Goal: Task Accomplishment & Management: Use online tool/utility

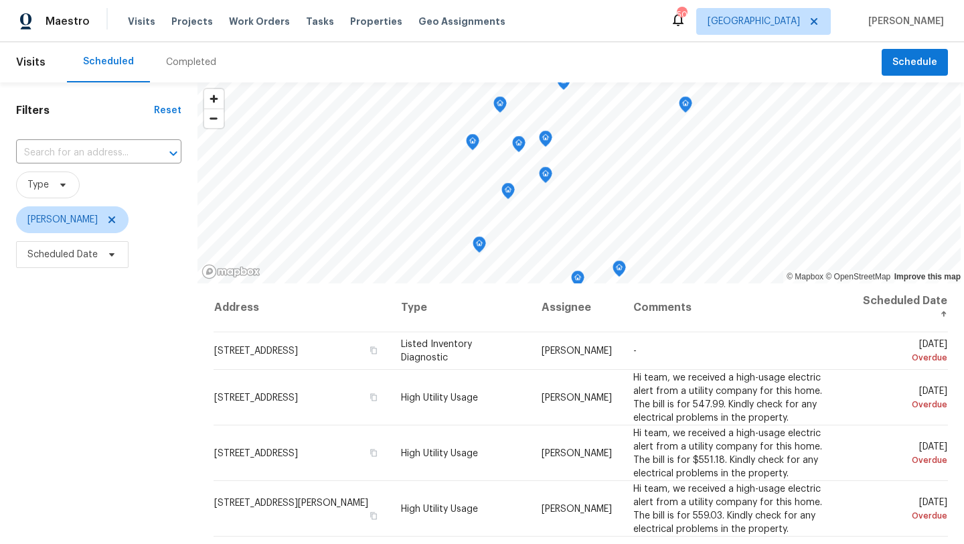
scroll to position [328, 0]
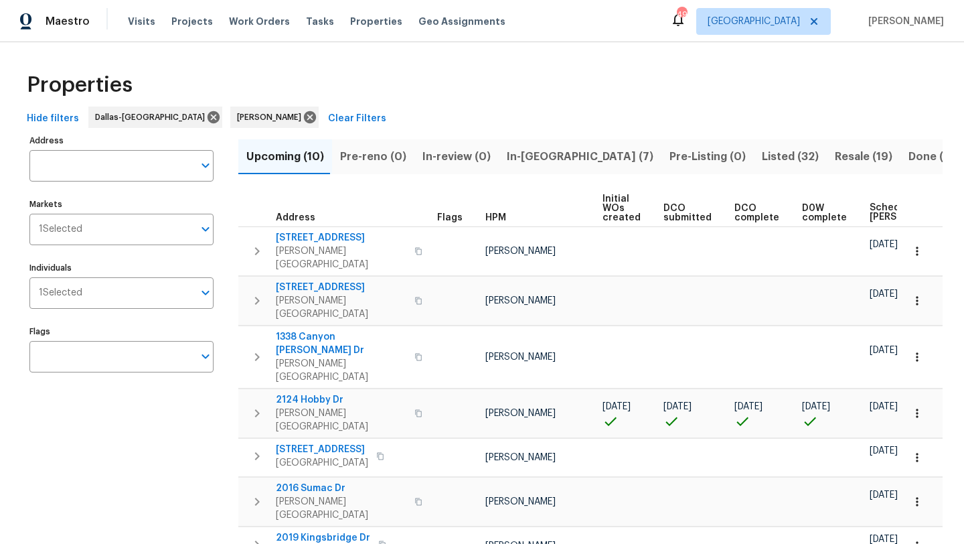
scroll to position [0, 163]
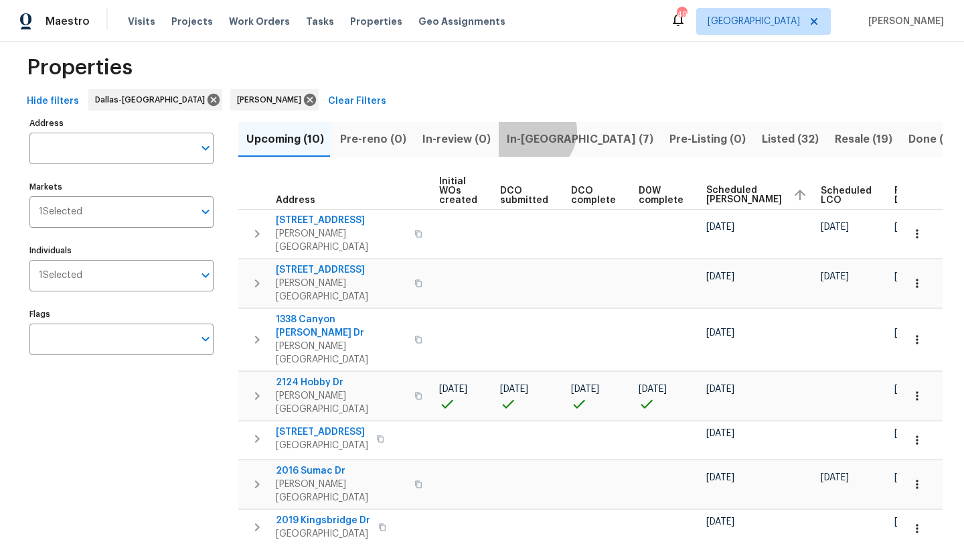
click at [522, 131] on span "In-[GEOGRAPHIC_DATA] (7)" at bounding box center [580, 139] width 147 height 19
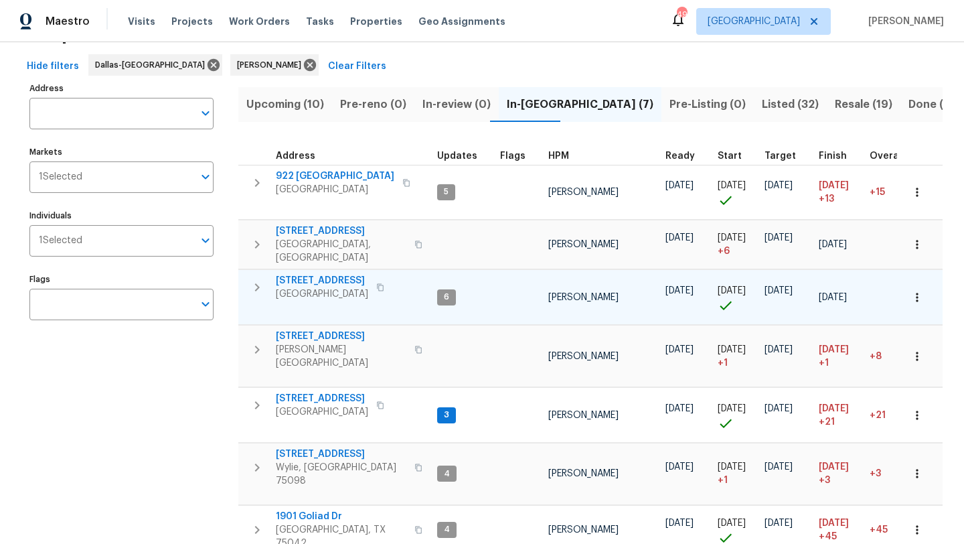
scroll to position [60, 0]
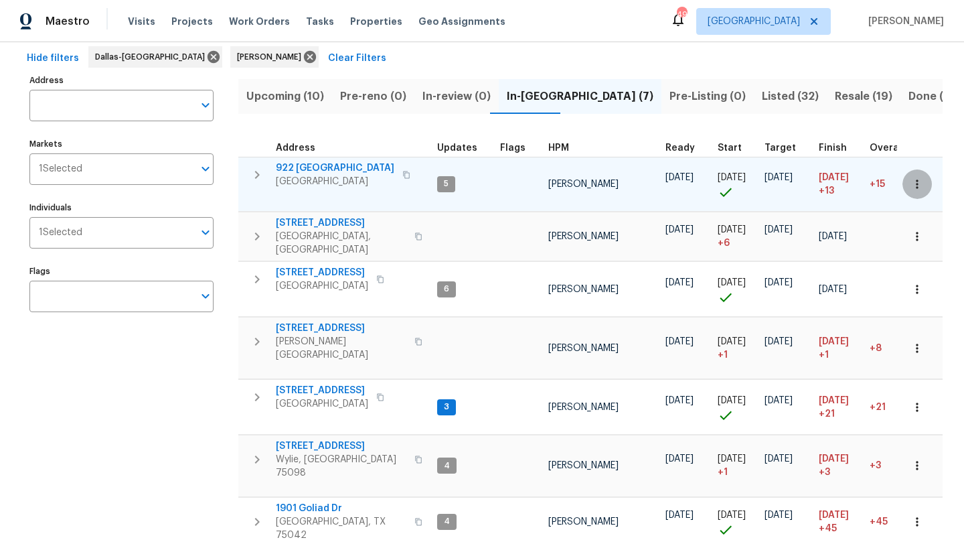
click at [918, 187] on icon "button" at bounding box center [917, 183] width 13 height 13
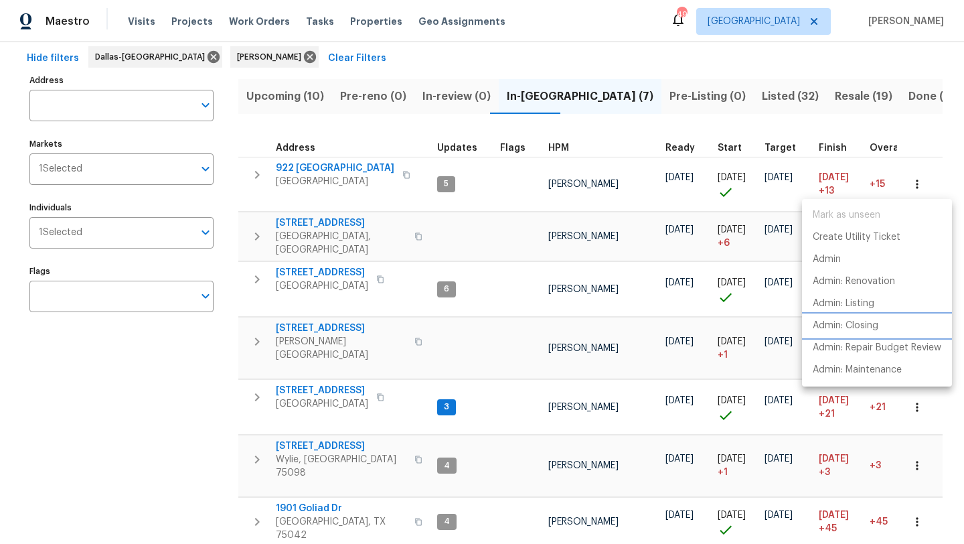
click at [871, 326] on p "Admin: Closing" at bounding box center [846, 326] width 66 height 14
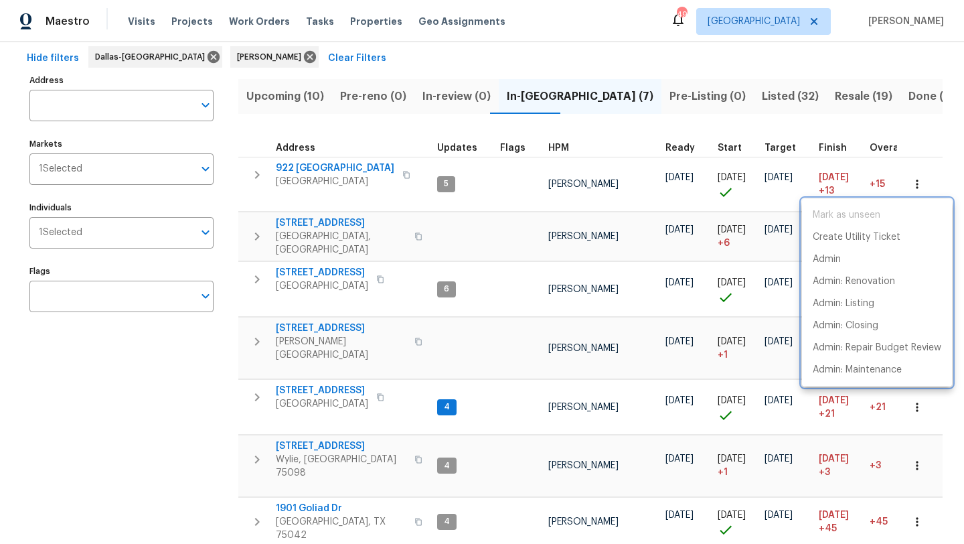
click at [897, 401] on div at bounding box center [482, 272] width 964 height 544
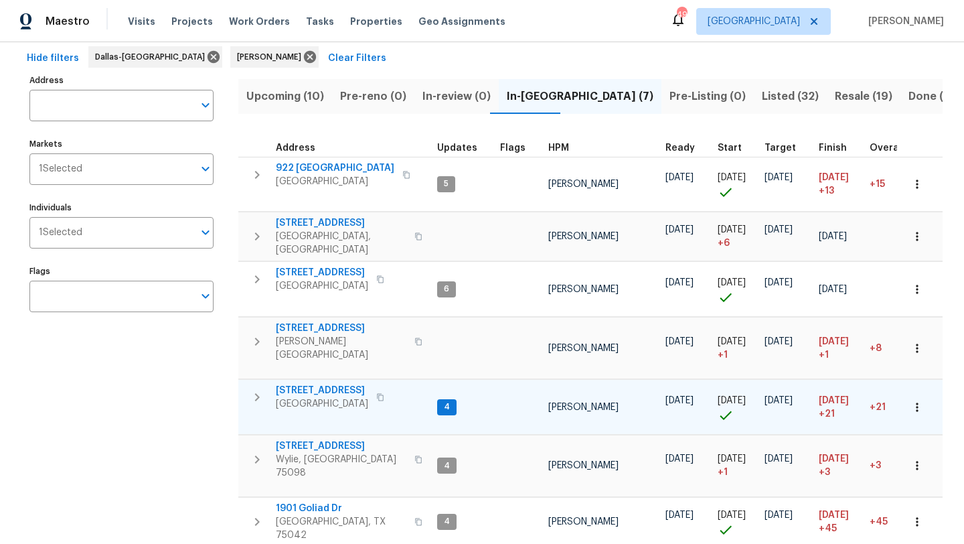
click at [915, 400] on icon "button" at bounding box center [917, 406] width 13 height 13
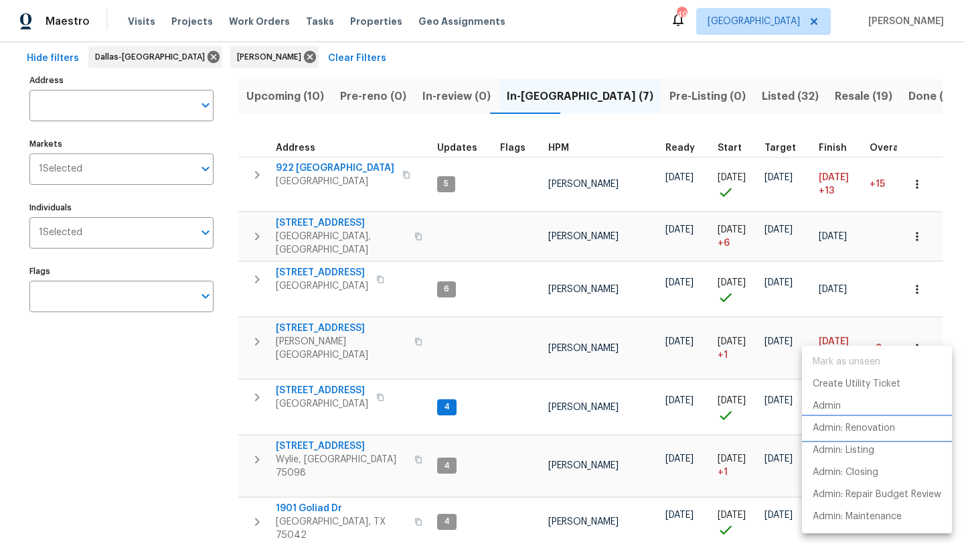
click at [885, 426] on p "Admin: Renovation" at bounding box center [854, 428] width 82 height 14
click at [401, 522] on div at bounding box center [482, 272] width 964 height 544
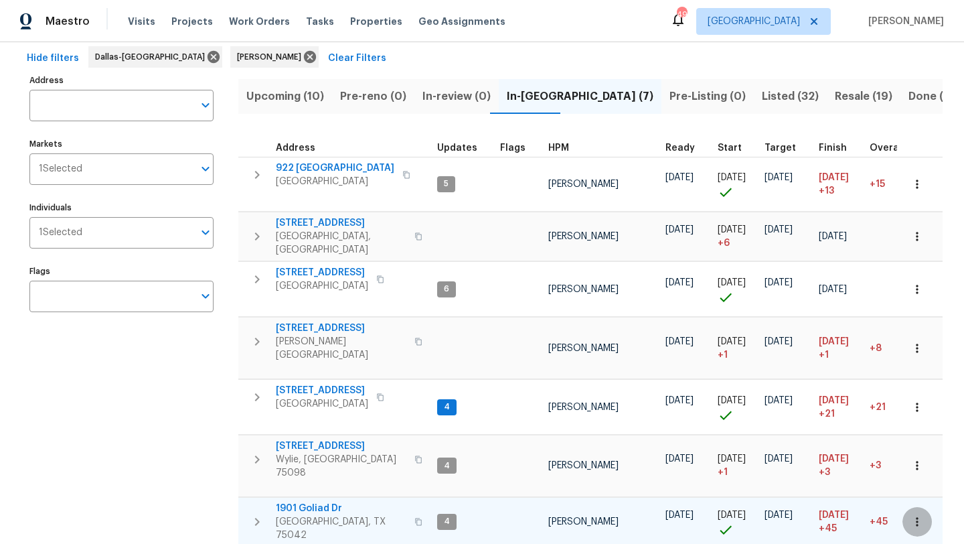
click at [915, 515] on icon "button" at bounding box center [917, 521] width 13 height 13
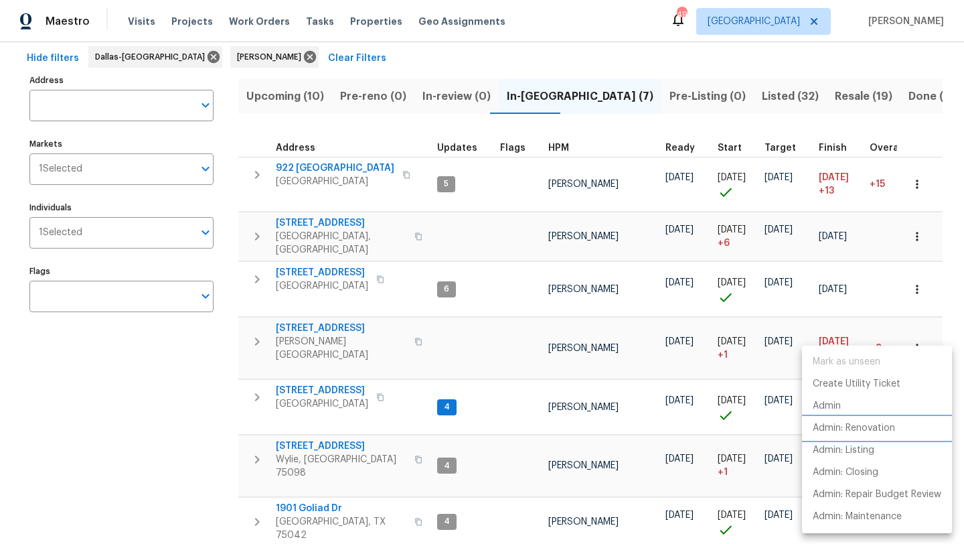
click at [868, 426] on p "Admin: Renovation" at bounding box center [854, 428] width 82 height 14
click at [254, 494] on div at bounding box center [482, 272] width 964 height 544
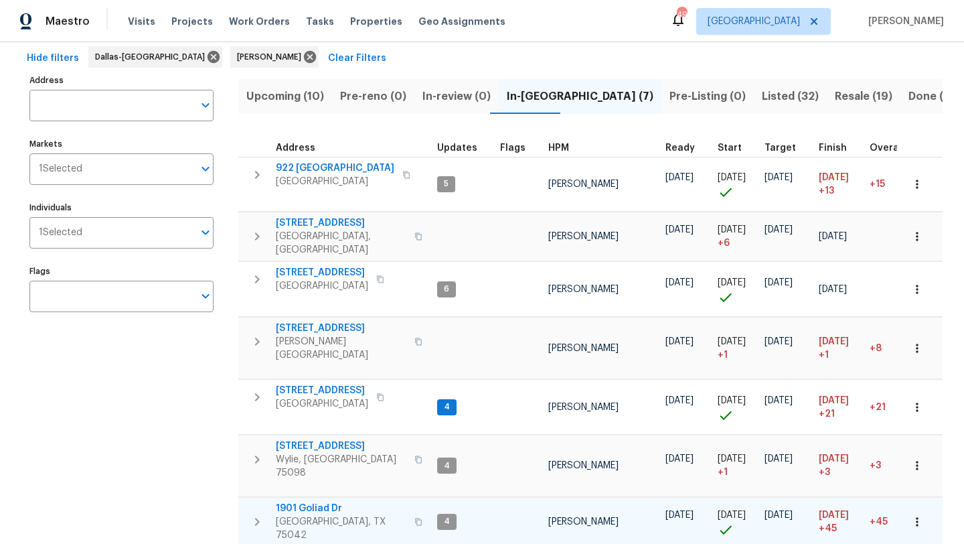
click at [295, 501] on span "1901 Goliad Dr" at bounding box center [341, 507] width 131 height 13
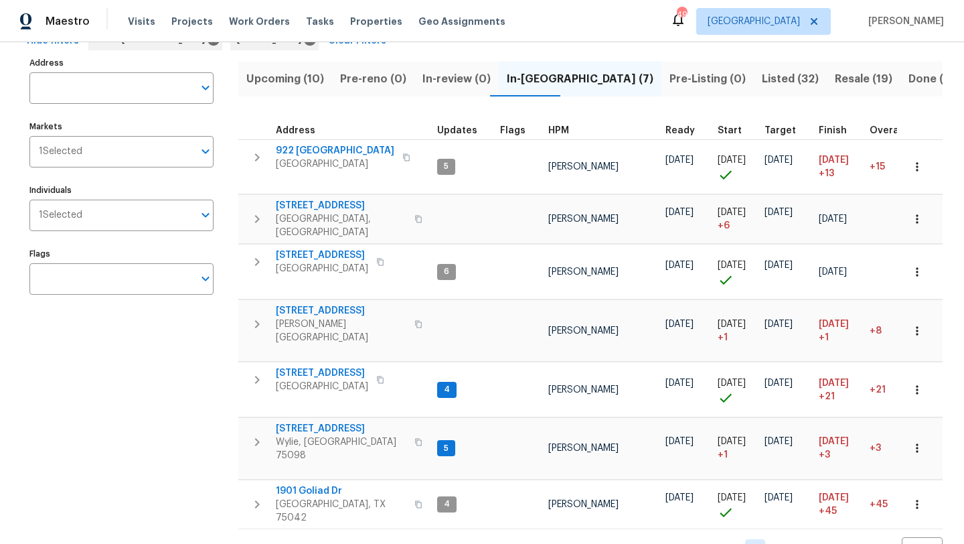
scroll to position [82, 0]
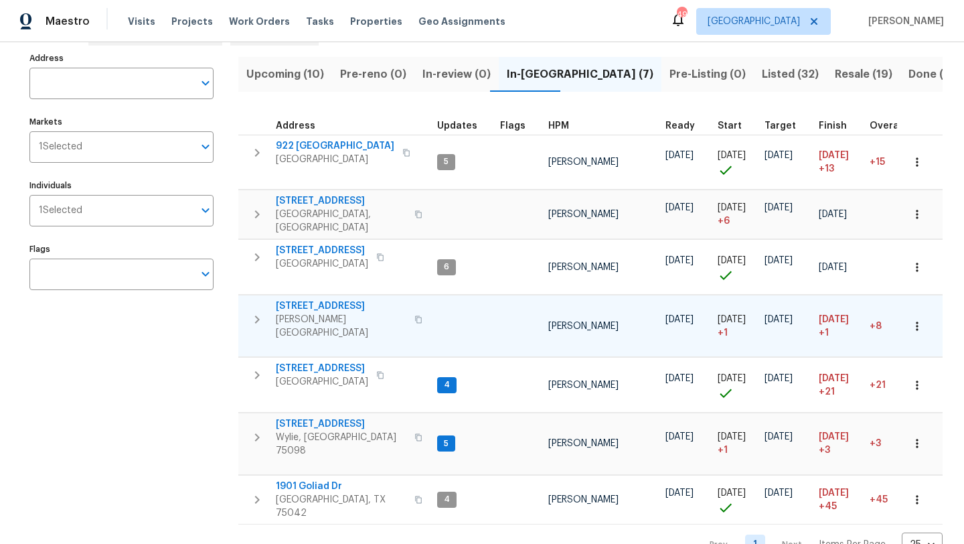
click at [913, 319] on icon "button" at bounding box center [917, 325] width 13 height 13
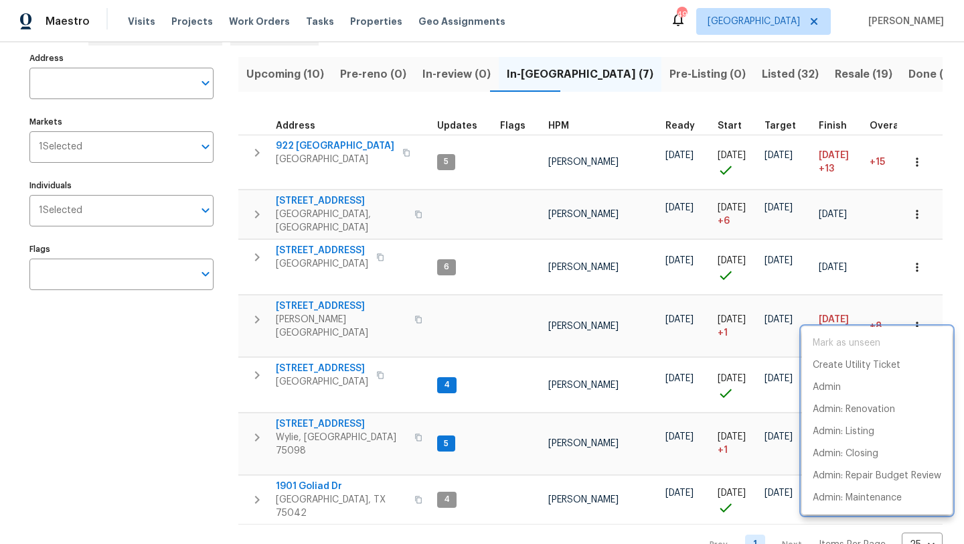
click at [315, 297] on div at bounding box center [482, 272] width 964 height 544
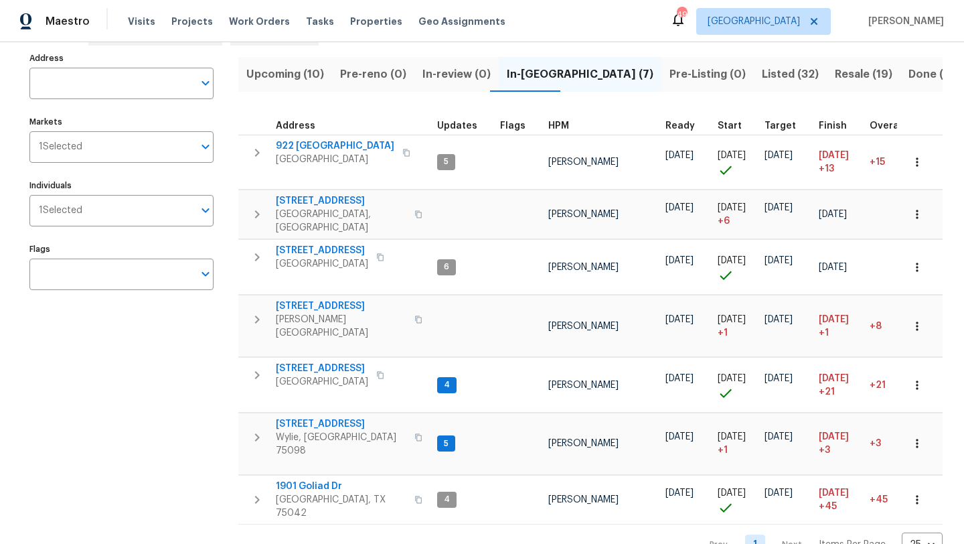
click at [315, 299] on span "[STREET_ADDRESS]" at bounding box center [341, 305] width 131 height 13
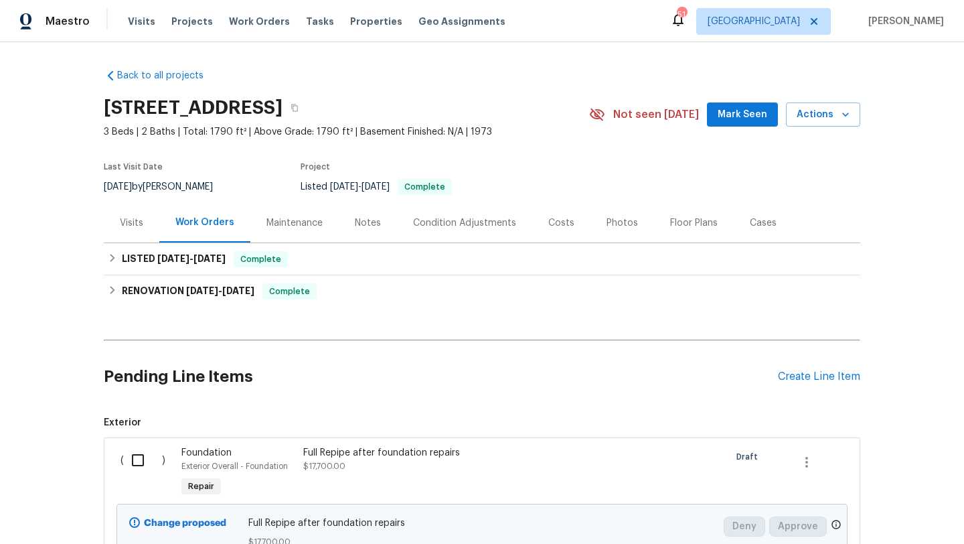
click at [136, 457] on input "checkbox" at bounding box center [143, 460] width 38 height 28
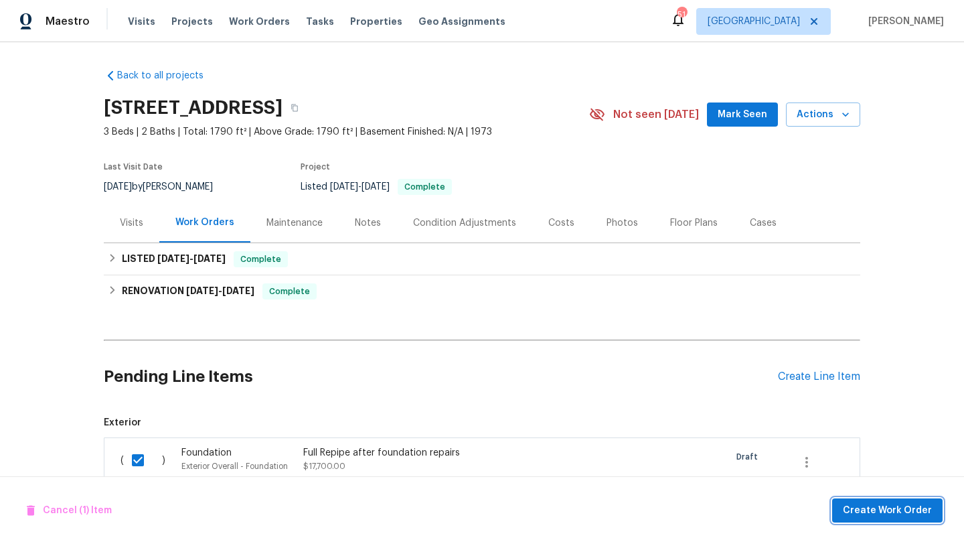
click at [858, 501] on button "Create Work Order" at bounding box center [887, 510] width 110 height 25
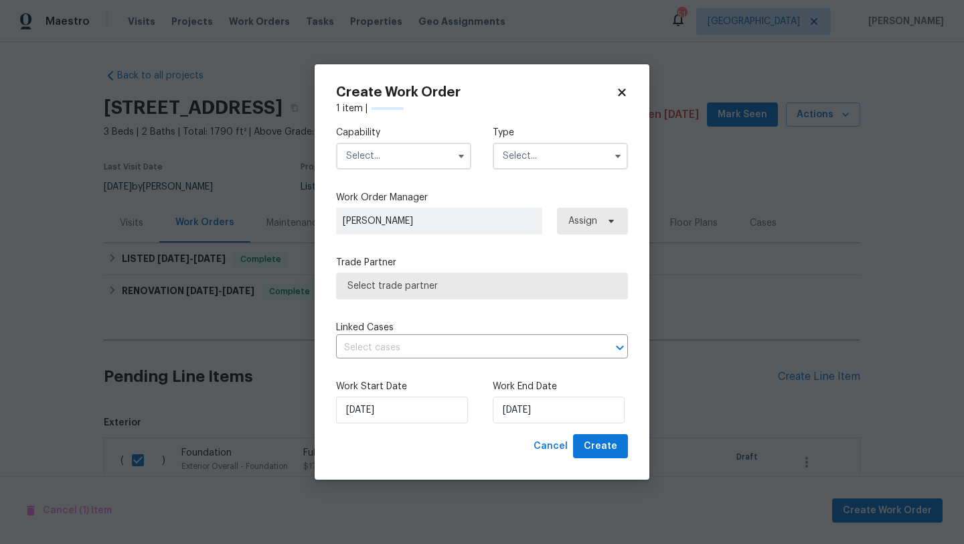
checkbox input "false"
click at [418, 157] on input "text" at bounding box center [403, 156] width 135 height 27
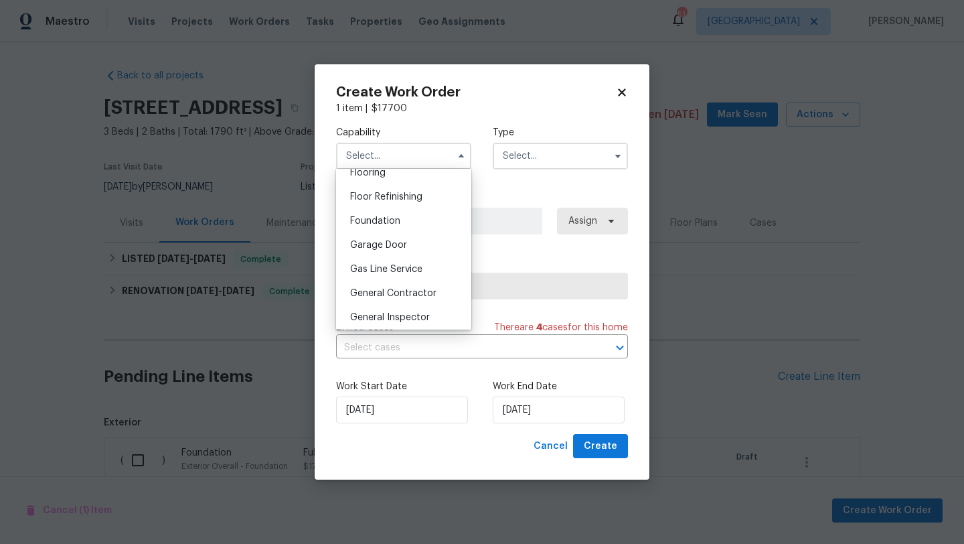
scroll to position [529, 0]
click at [401, 226] on div "Foundation" at bounding box center [403, 223] width 129 height 24
type input "Foundation"
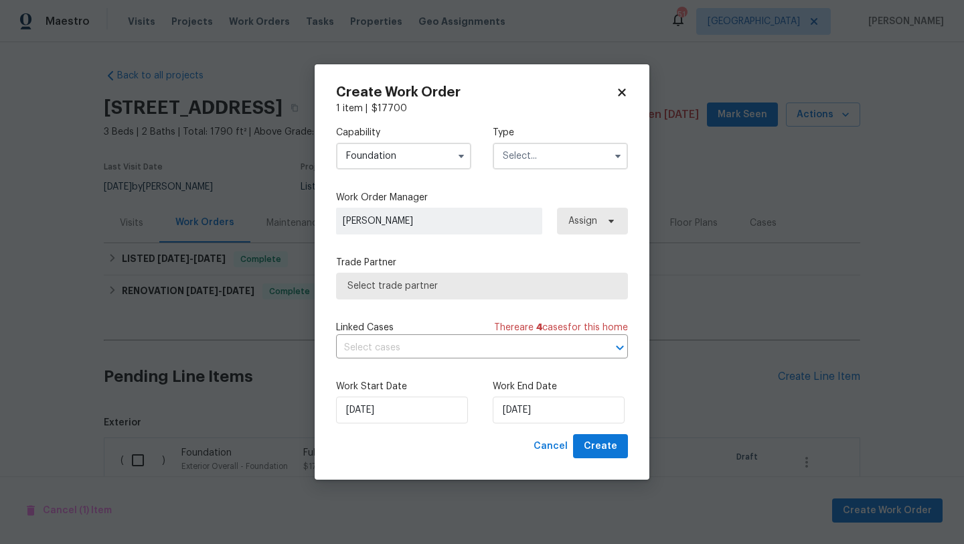
click at [548, 279] on span "Select trade partner" at bounding box center [481, 285] width 269 height 13
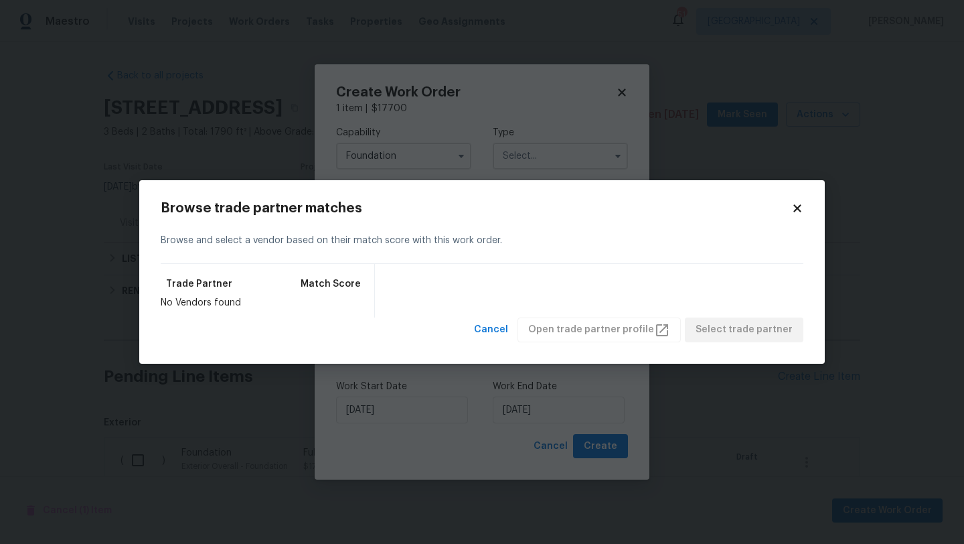
click at [797, 208] on icon at bounding box center [796, 208] width 7 height 7
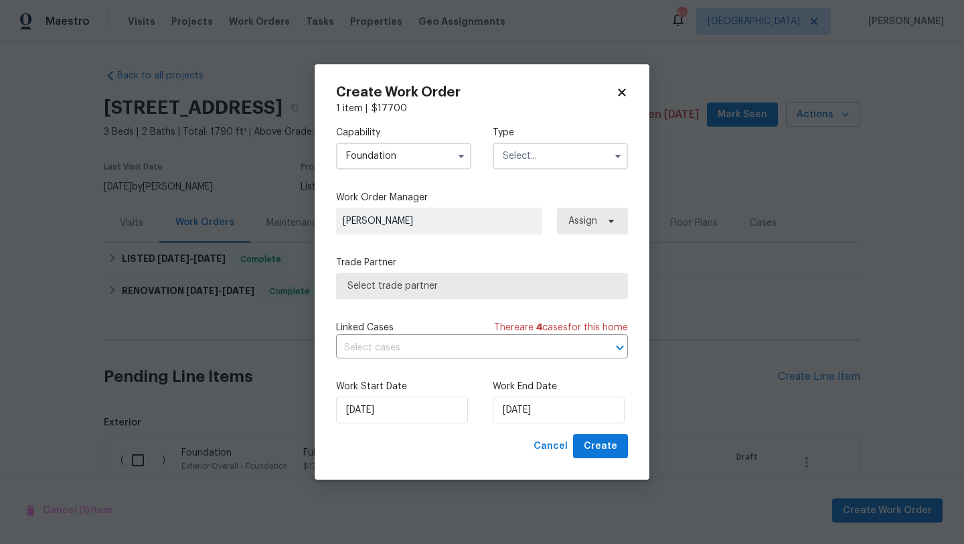
click at [595, 147] on input "text" at bounding box center [560, 156] width 135 height 27
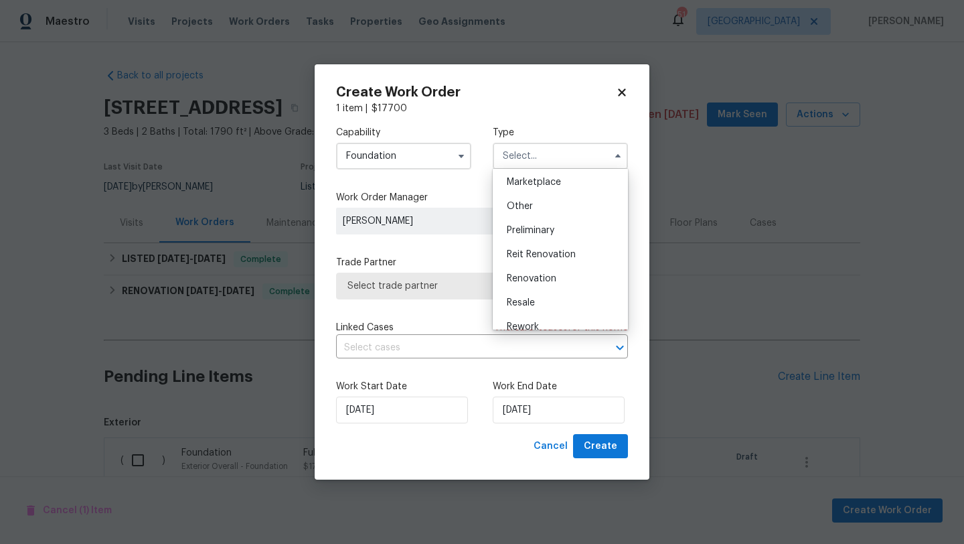
scroll to position [242, 0]
click at [540, 274] on span "Renovation" at bounding box center [532, 278] width 50 height 9
type input "Renovation"
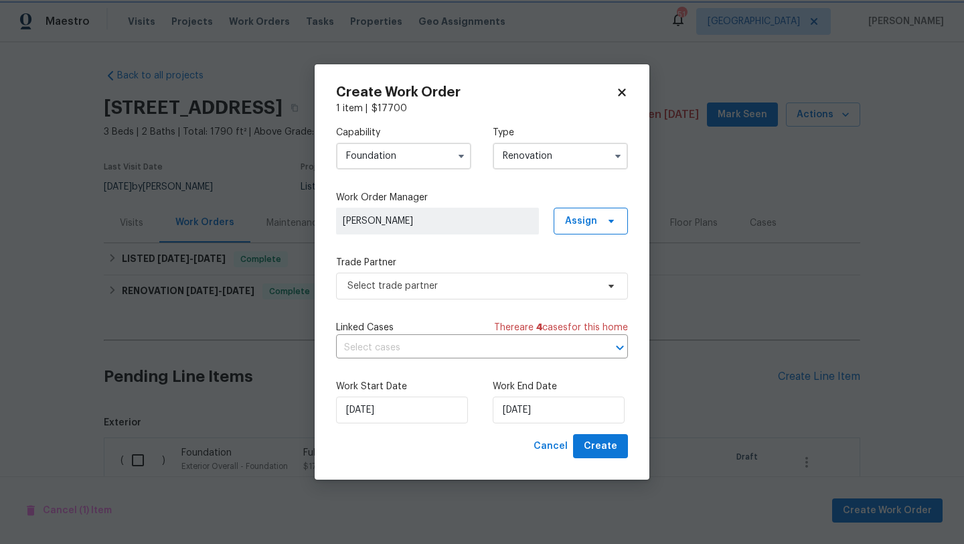
scroll to position [0, 0]
click at [562, 287] on span "Select trade partner" at bounding box center [472, 285] width 250 height 13
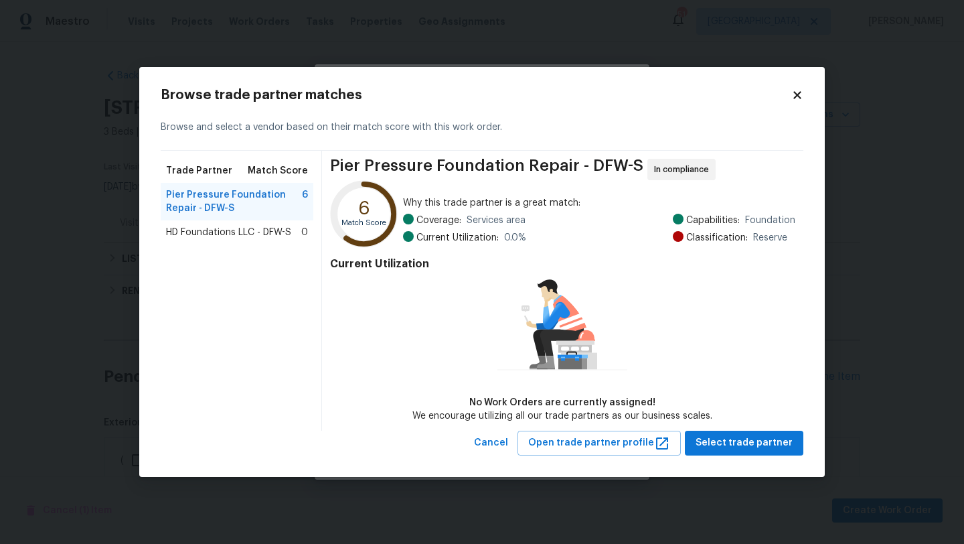
click at [795, 93] on icon at bounding box center [796, 95] width 7 height 7
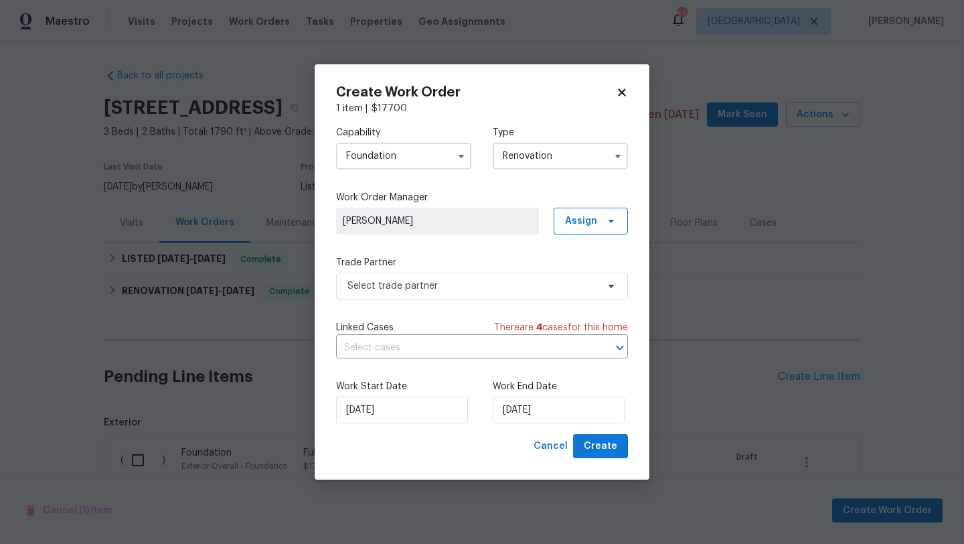
click at [623, 88] on icon at bounding box center [622, 92] width 12 height 12
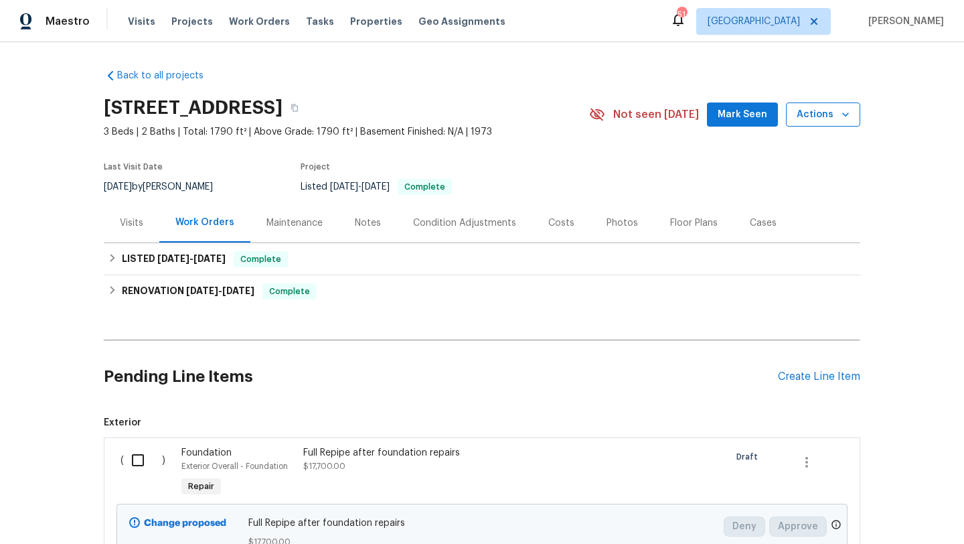
click at [834, 122] on span "Actions" at bounding box center [823, 114] width 53 height 17
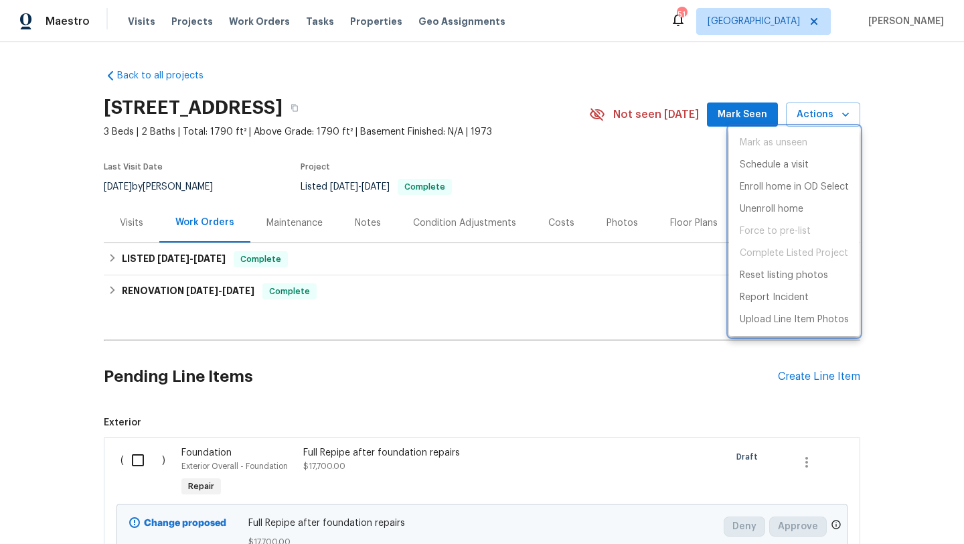
click at [674, 154] on div at bounding box center [482, 272] width 964 height 544
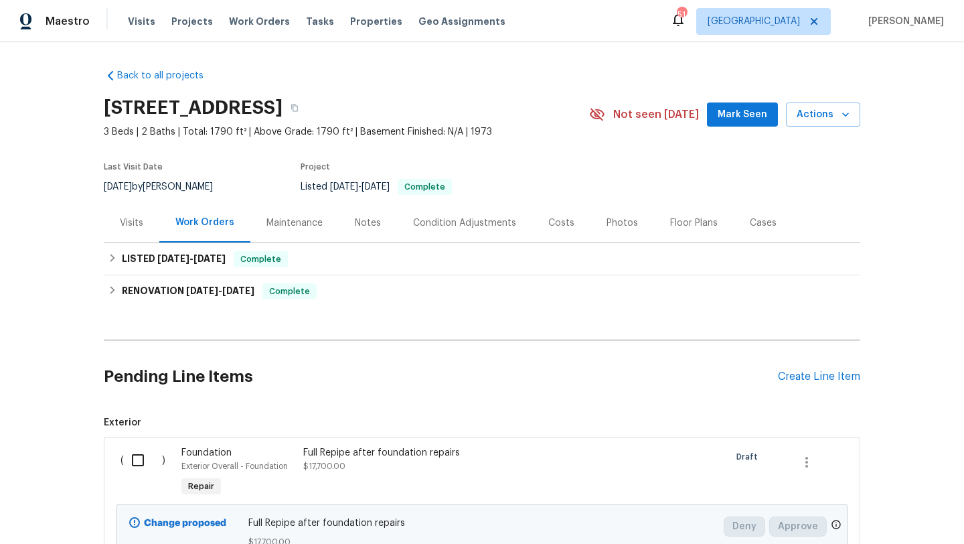
click at [153, 311] on div "Back to all projects 1901 Goliad Dr, Garland, TX 75042 3 Beds | 2 Baths | Total…" at bounding box center [482, 321] width 757 height 526
click at [816, 116] on span "Actions" at bounding box center [823, 114] width 53 height 17
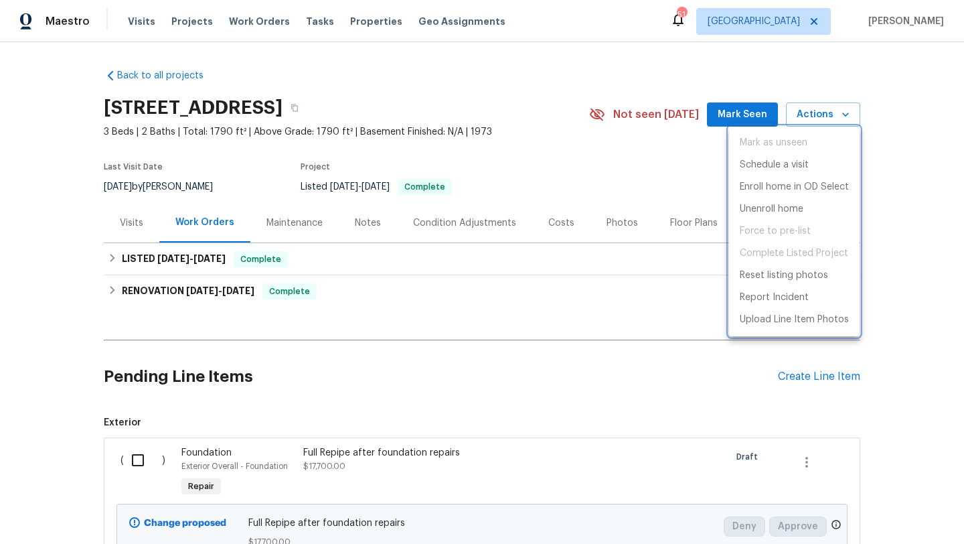
click at [698, 181] on div at bounding box center [482, 272] width 964 height 544
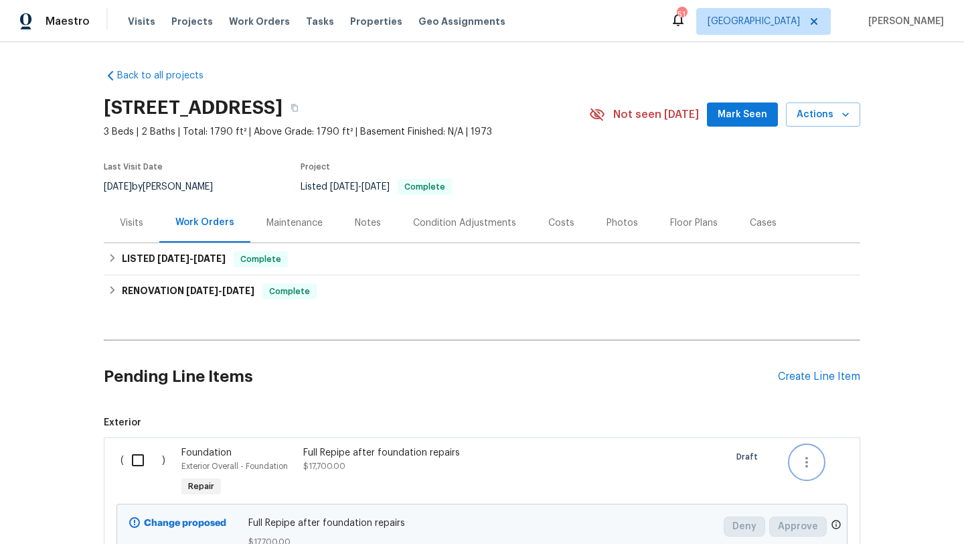
click at [805, 458] on icon "button" at bounding box center [806, 462] width 3 height 11
click at [811, 463] on li "Cancel" at bounding box center [817, 462] width 52 height 22
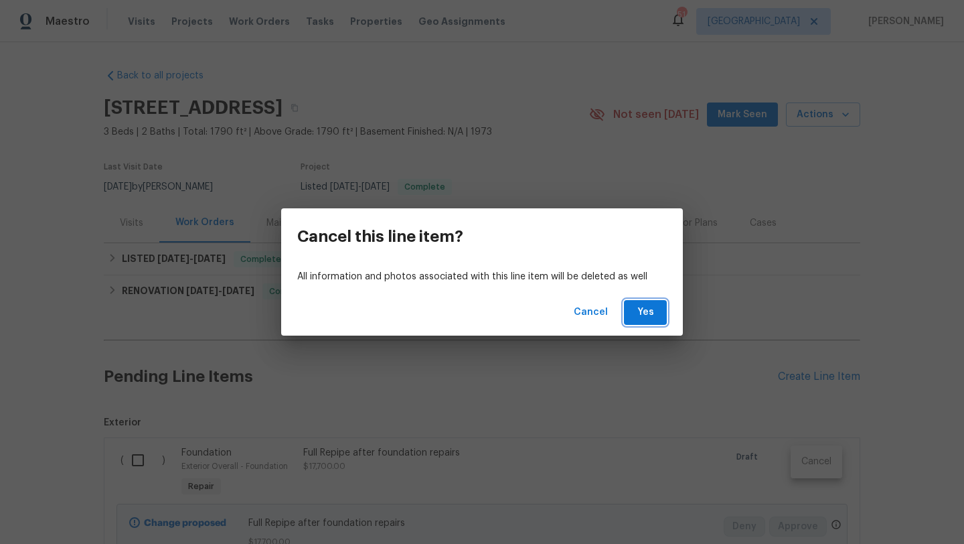
click at [661, 317] on button "Yes" at bounding box center [645, 312] width 43 height 25
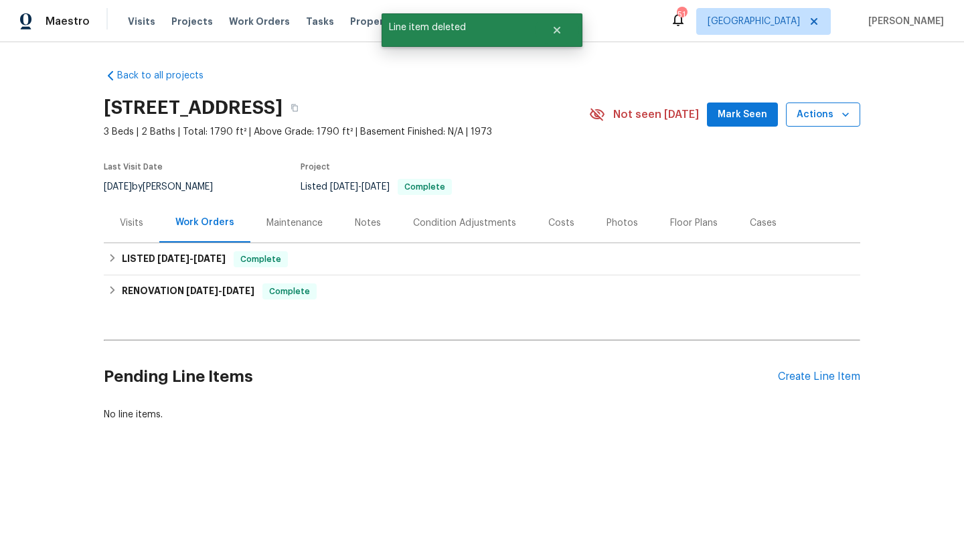
click at [823, 121] on span "Actions" at bounding box center [823, 114] width 53 height 17
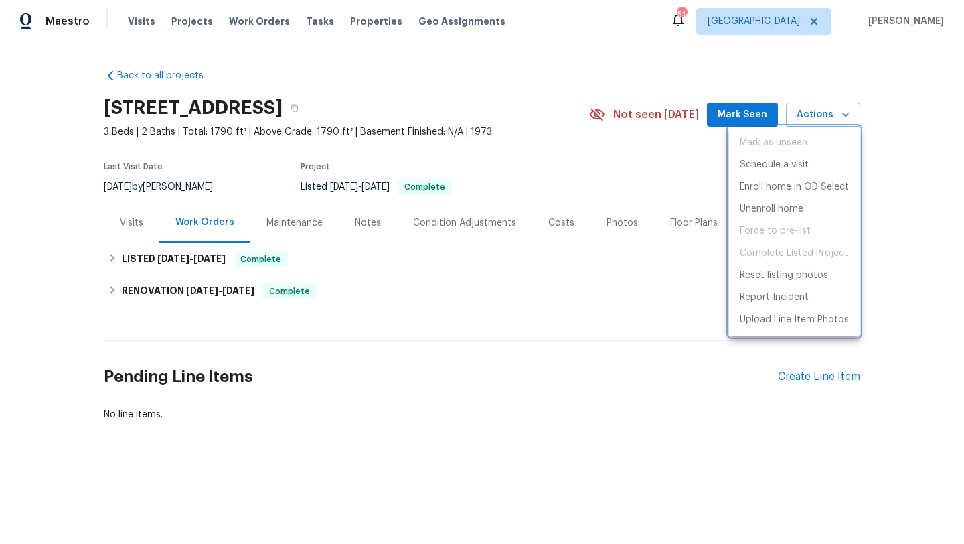
click at [691, 182] on div at bounding box center [482, 272] width 964 height 544
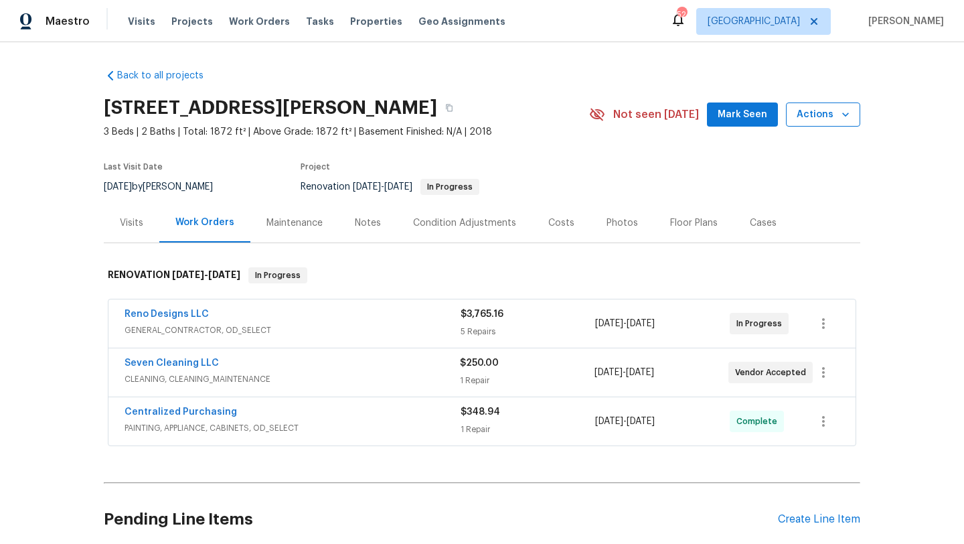
click at [799, 125] on button "Actions" at bounding box center [823, 114] width 74 height 25
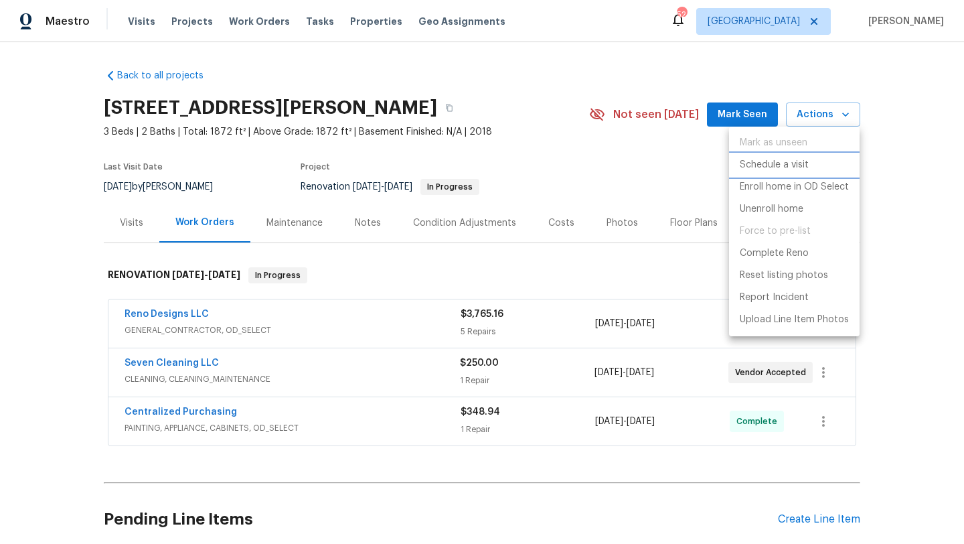
click at [783, 165] on p "Schedule a visit" at bounding box center [774, 165] width 69 height 14
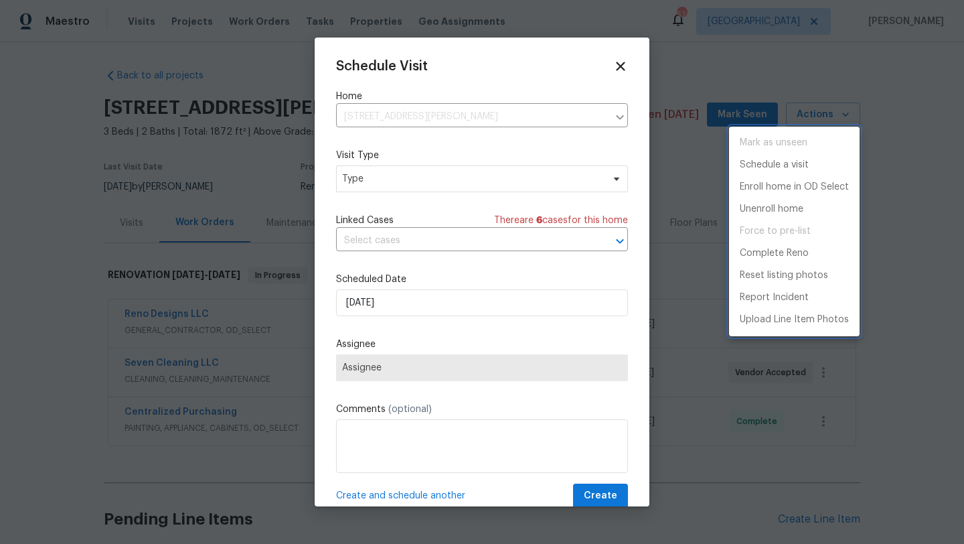
click at [418, 181] on div at bounding box center [482, 272] width 964 height 544
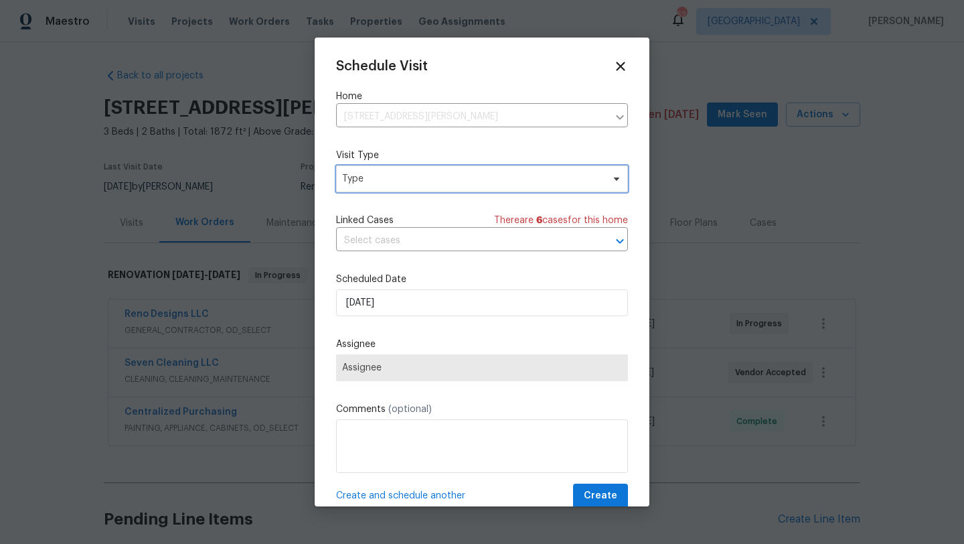
click at [418, 181] on span "Type" at bounding box center [472, 178] width 260 height 13
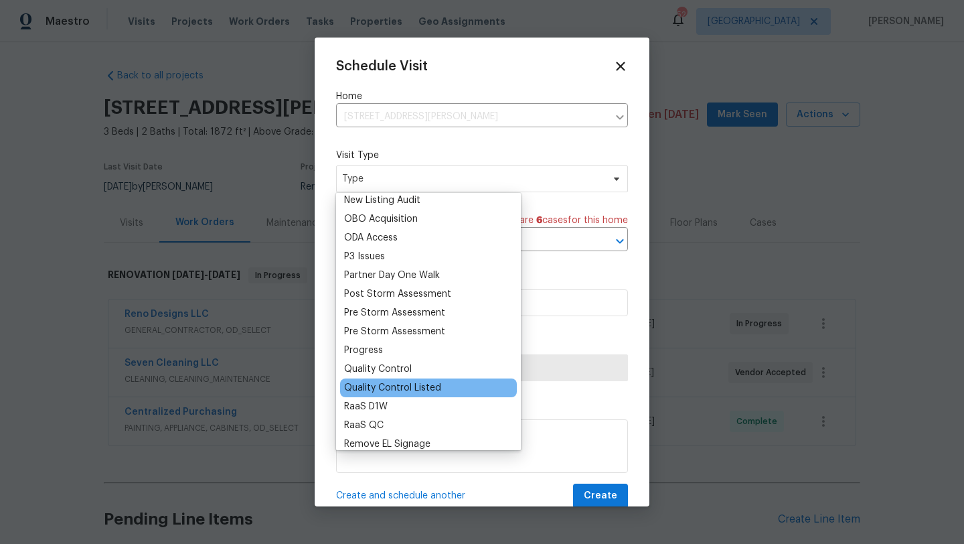
scroll to position [756, 0]
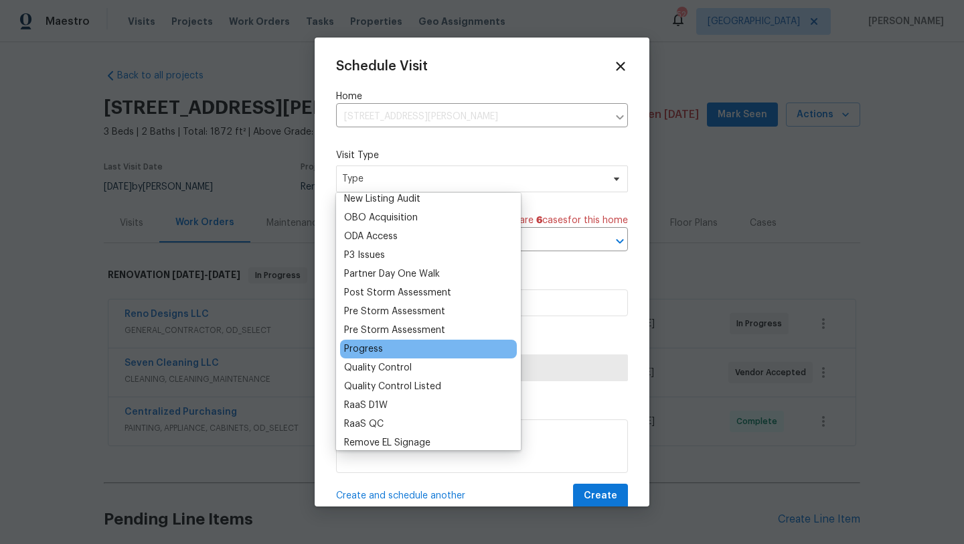
click at [372, 346] on div "Progress" at bounding box center [363, 348] width 39 height 13
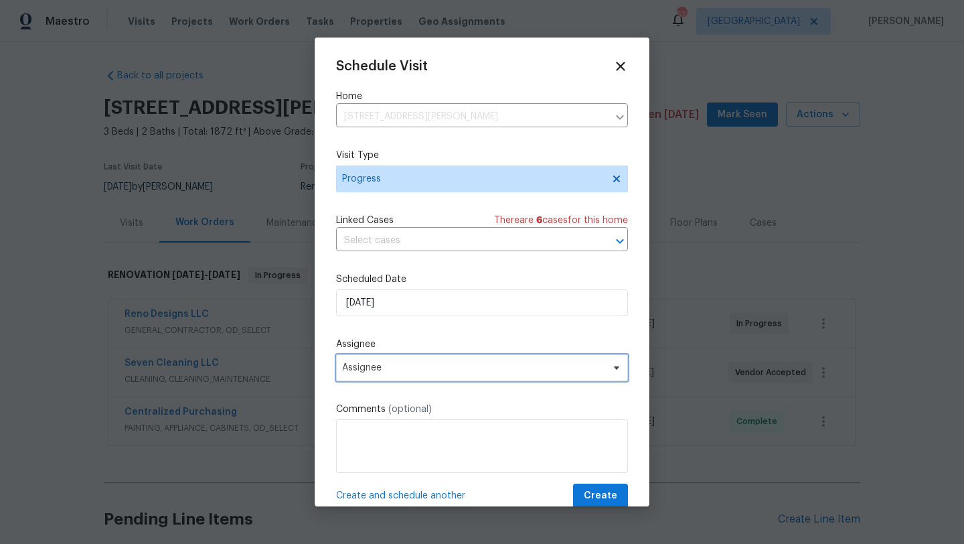
click at [577, 370] on span "Assignee" at bounding box center [473, 367] width 262 height 11
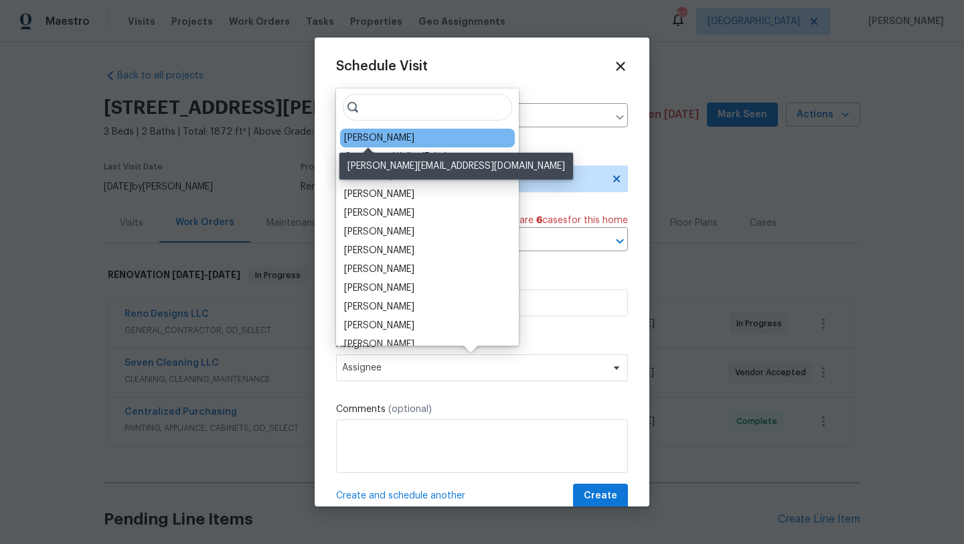
click at [370, 133] on div "[PERSON_NAME]" at bounding box center [379, 137] width 70 height 13
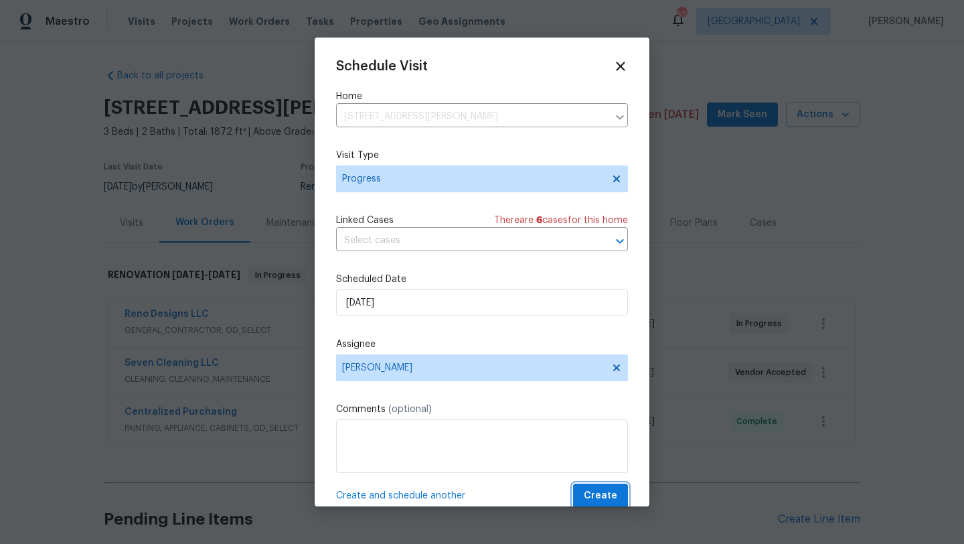
click at [603, 495] on span "Create" at bounding box center [600, 495] width 33 height 17
